Goal: Task Accomplishment & Management: Use online tool/utility

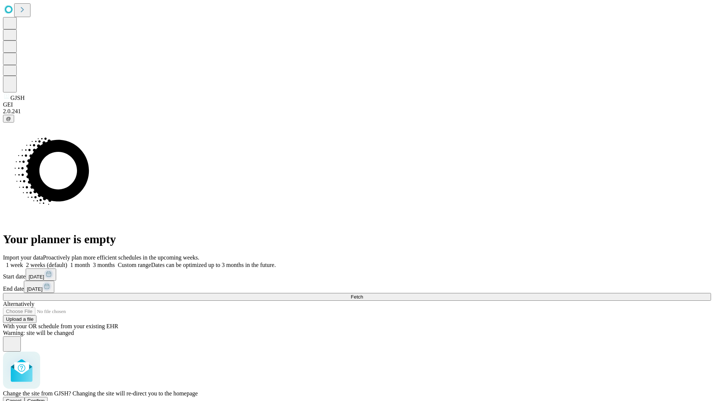
click at [45, 399] on span "Confirm" at bounding box center [36, 402] width 17 height 6
click at [67, 262] on label "2 weeks (default)" at bounding box center [45, 265] width 44 height 6
click at [363, 294] on span "Fetch" at bounding box center [357, 297] width 12 height 6
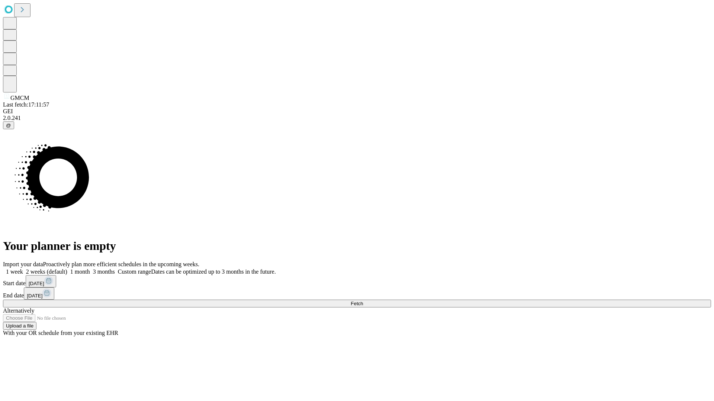
click at [67, 269] on label "2 weeks (default)" at bounding box center [45, 272] width 44 height 6
click at [363, 301] on span "Fetch" at bounding box center [357, 304] width 12 height 6
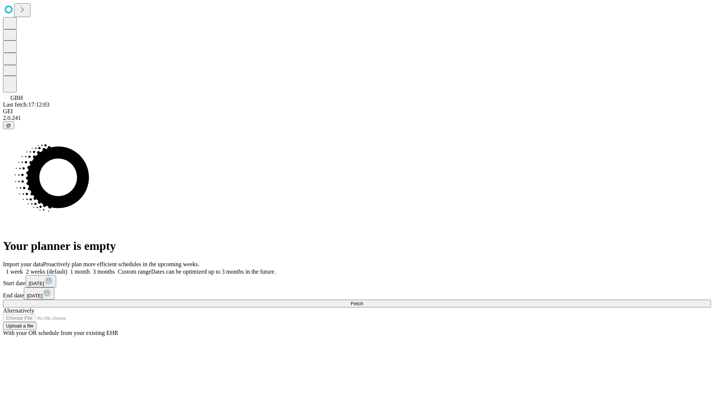
click at [67, 269] on label "2 weeks (default)" at bounding box center [45, 272] width 44 height 6
click at [363, 301] on span "Fetch" at bounding box center [357, 304] width 12 height 6
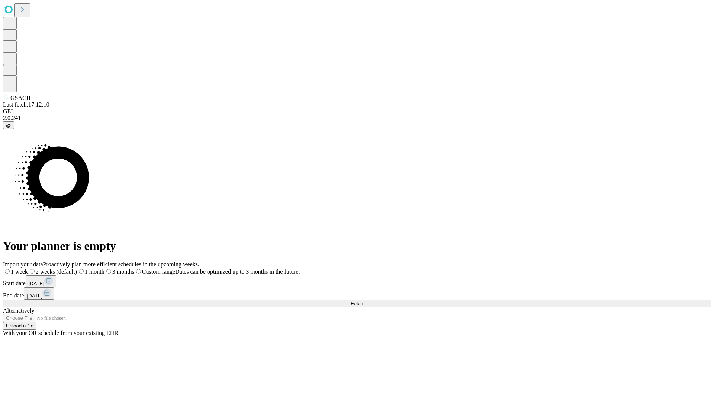
click at [77, 269] on label "2 weeks (default)" at bounding box center [52, 272] width 49 height 6
click at [363, 301] on span "Fetch" at bounding box center [357, 304] width 12 height 6
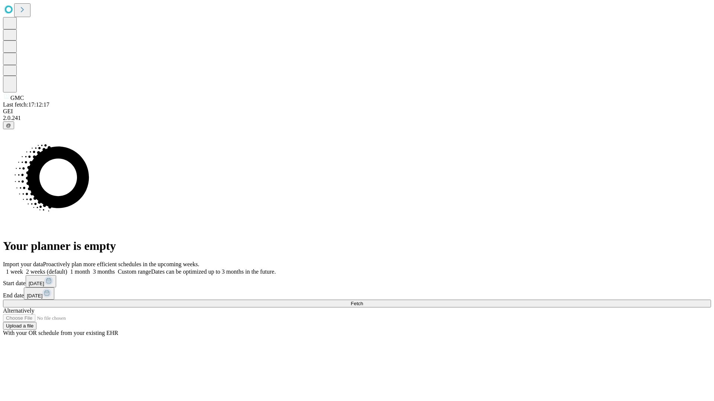
click at [67, 269] on label "2 weeks (default)" at bounding box center [45, 272] width 44 height 6
click at [363, 301] on span "Fetch" at bounding box center [357, 304] width 12 height 6
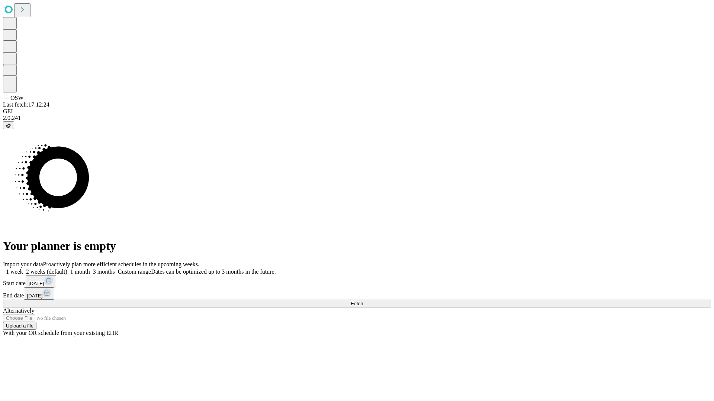
click at [67, 269] on label "2 weeks (default)" at bounding box center [45, 272] width 44 height 6
click at [363, 301] on span "Fetch" at bounding box center [357, 304] width 12 height 6
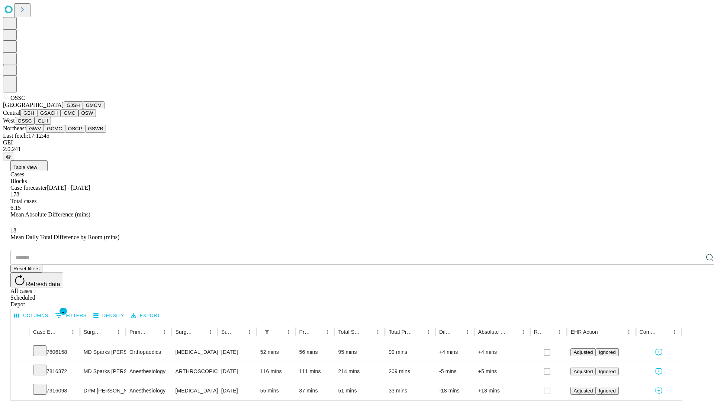
click at [51, 125] on button "GLH" at bounding box center [43, 121] width 16 height 8
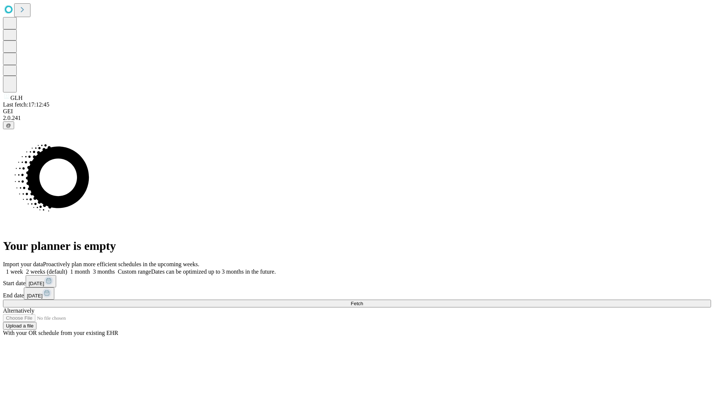
click at [67, 269] on label "2 weeks (default)" at bounding box center [45, 272] width 44 height 6
click at [363, 301] on span "Fetch" at bounding box center [357, 304] width 12 height 6
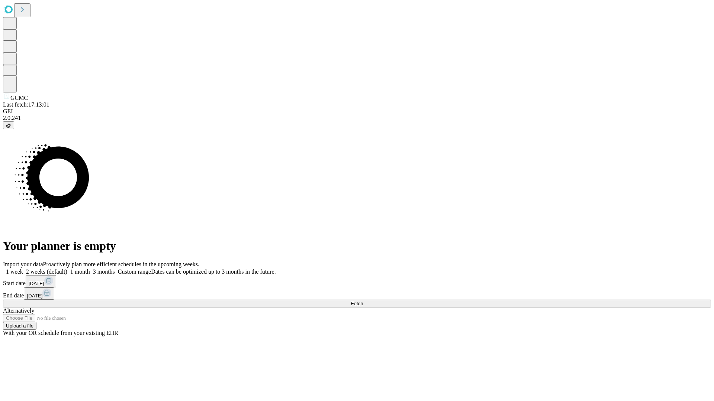
click at [67, 269] on label "2 weeks (default)" at bounding box center [45, 272] width 44 height 6
click at [363, 301] on span "Fetch" at bounding box center [357, 304] width 12 height 6
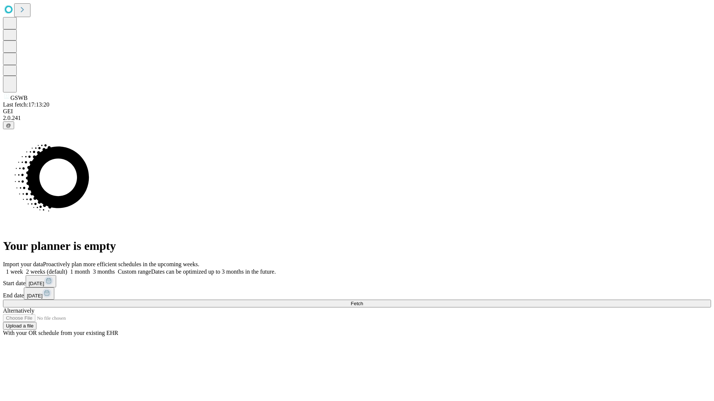
click at [67, 269] on label "2 weeks (default)" at bounding box center [45, 272] width 44 height 6
click at [363, 301] on span "Fetch" at bounding box center [357, 304] width 12 height 6
